Goal: Task Accomplishment & Management: Complete application form

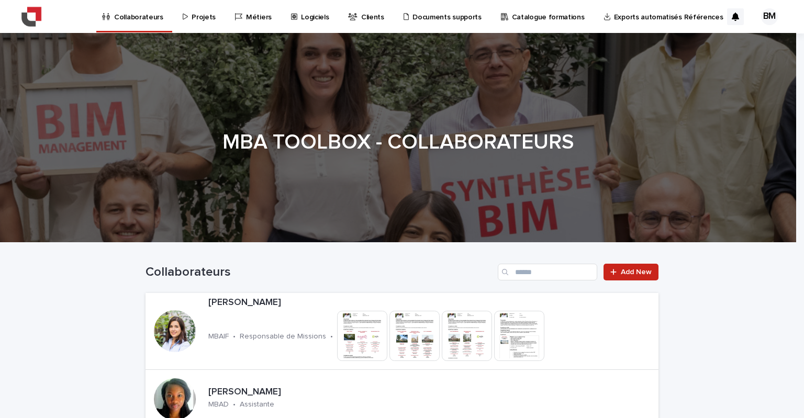
click at [195, 15] on p "Projets" at bounding box center [204, 11] width 24 height 22
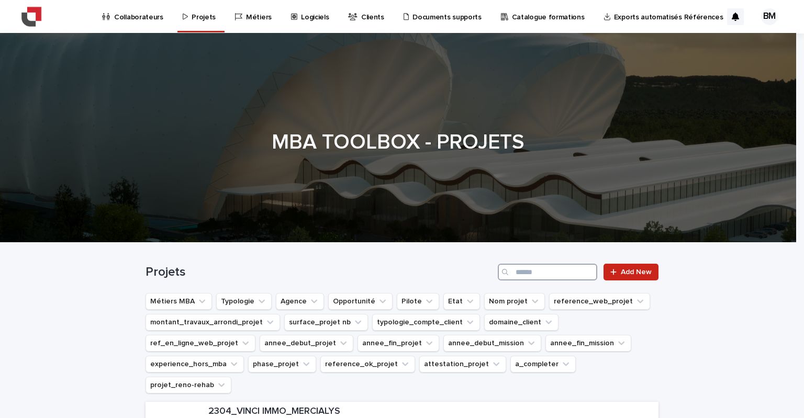
click at [544, 275] on input "Search" at bounding box center [547, 272] width 99 height 17
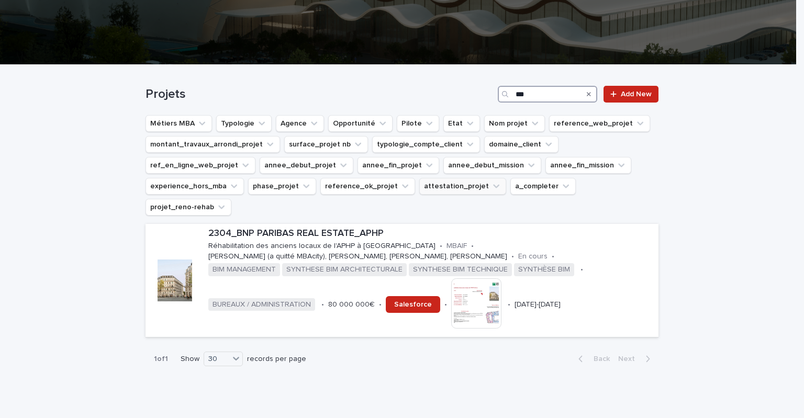
scroll to position [192, 0]
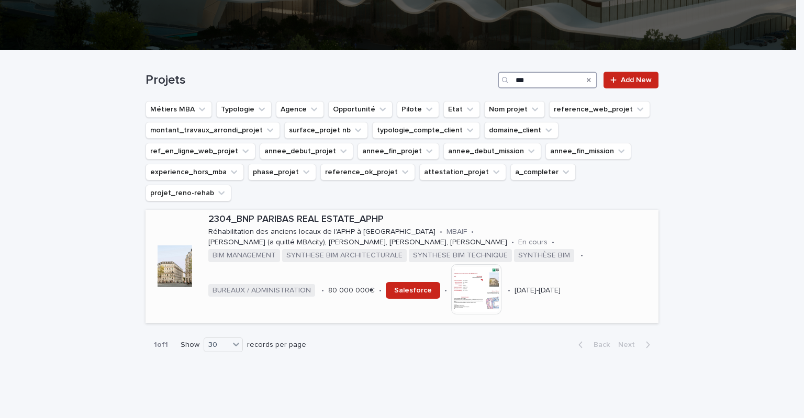
type input "***"
click at [249, 214] on p "2304_BNP PARIBAS REAL ESTATE_APHP" at bounding box center [431, 220] width 446 height 12
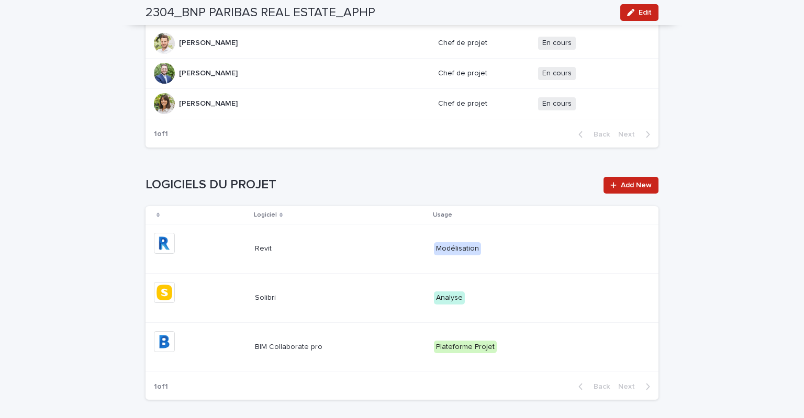
scroll to position [1466, 0]
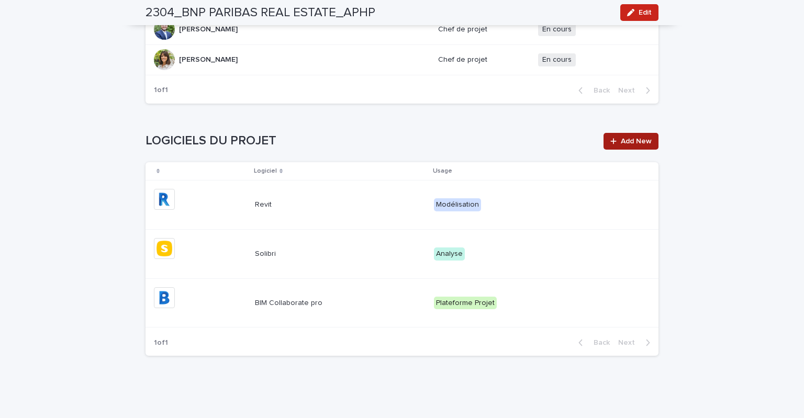
click at [605, 133] on link "Add New" at bounding box center [631, 141] width 55 height 17
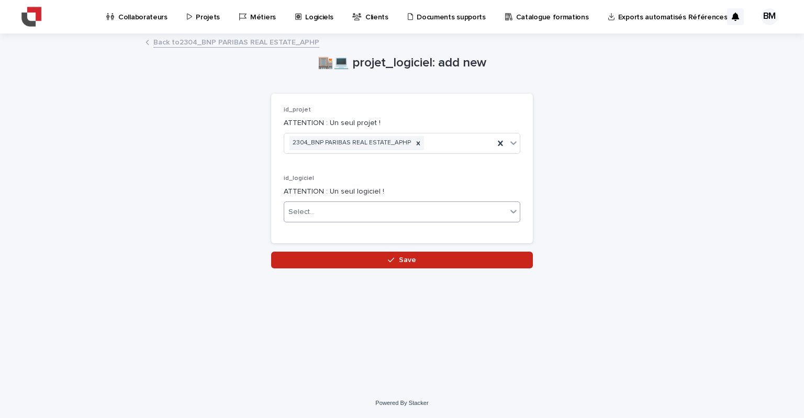
click at [418, 215] on div "Select..." at bounding box center [395, 212] width 223 height 17
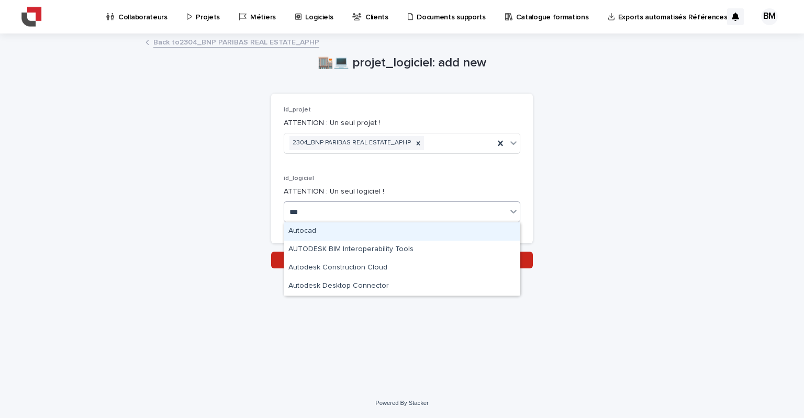
type input "****"
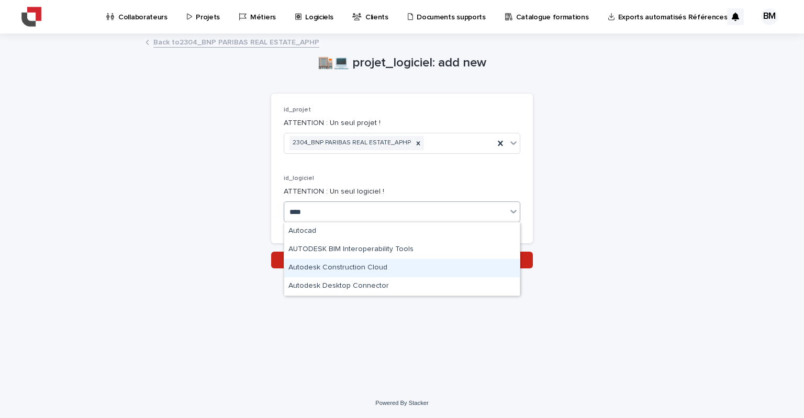
click at [381, 272] on div "Autodesk Construction Cloud" at bounding box center [402, 268] width 236 height 18
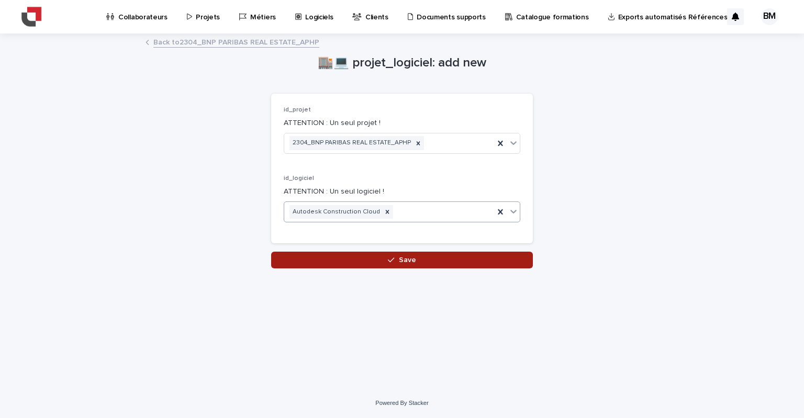
click at [357, 263] on button "Save" at bounding box center [402, 260] width 262 height 17
